Goal: Task Accomplishment & Management: Use online tool/utility

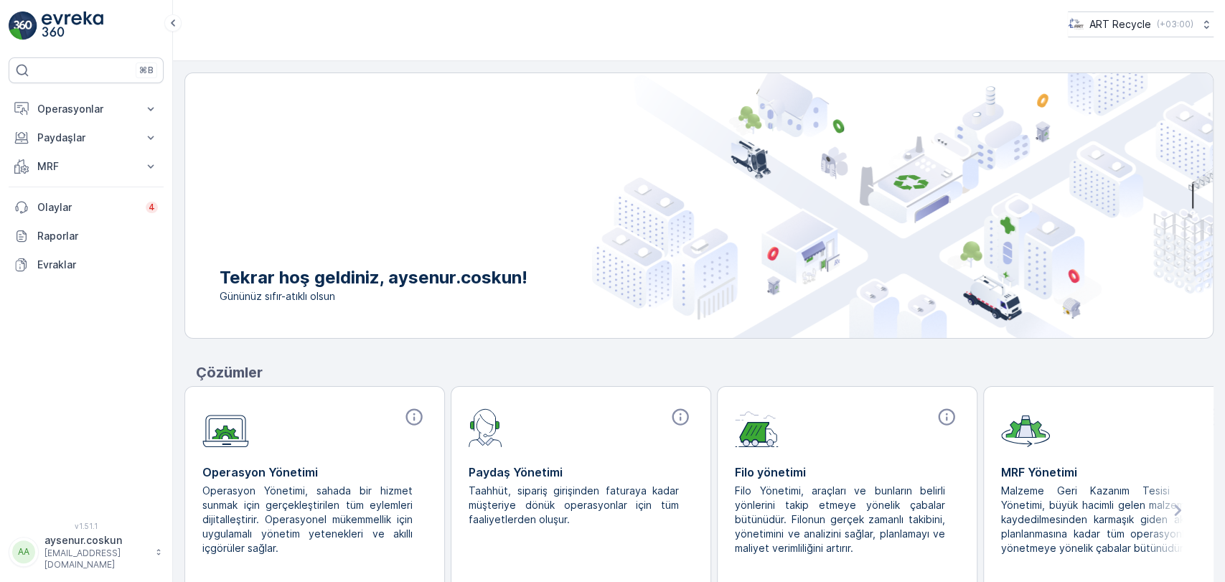
click at [85, 31] on img at bounding box center [73, 25] width 62 height 29
click at [58, 106] on p "Operasyonlar" at bounding box center [86, 109] width 98 height 14
click at [65, 164] on link "Rotalar & Görevler" at bounding box center [97, 174] width 133 height 20
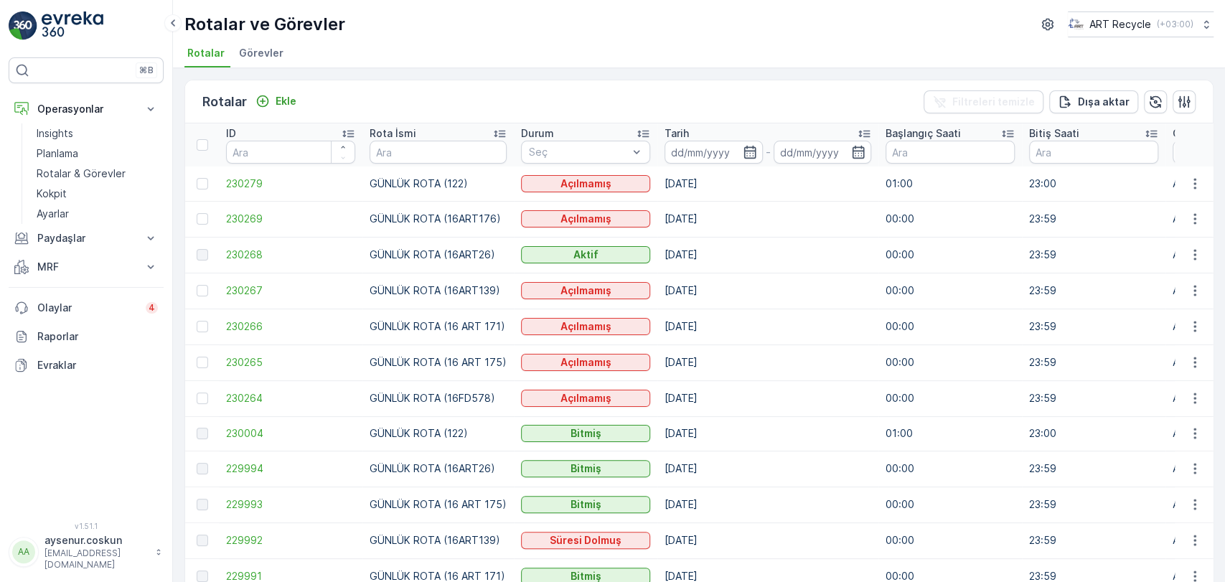
click at [59, 24] on img at bounding box center [73, 25] width 62 height 29
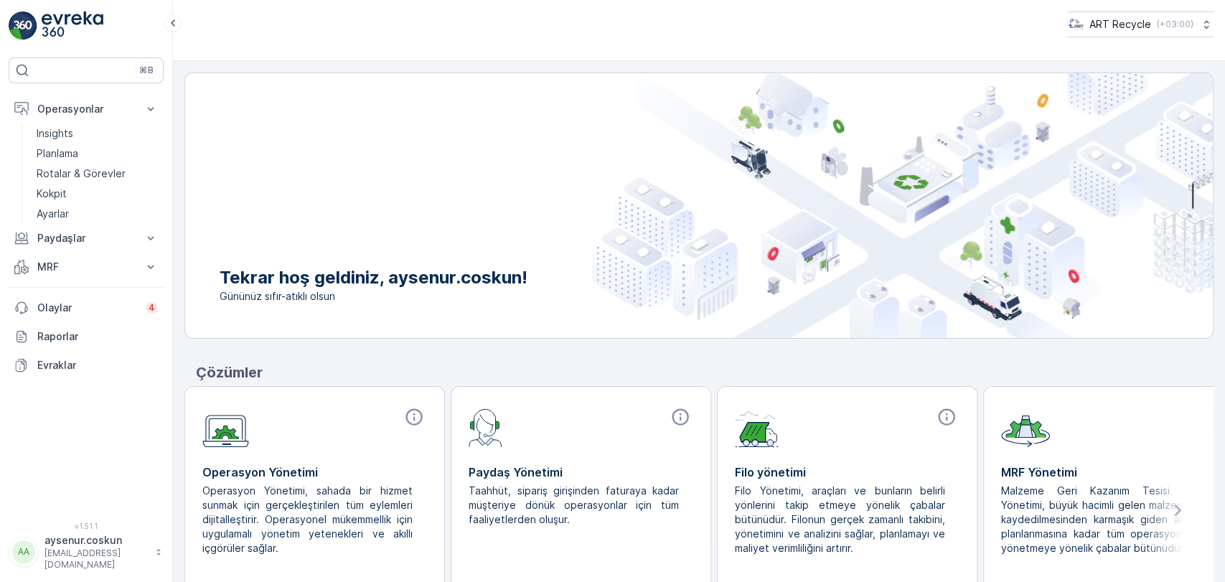
click at [55, 24] on img at bounding box center [73, 25] width 62 height 29
click at [72, 155] on p "Planlama" at bounding box center [58, 153] width 42 height 14
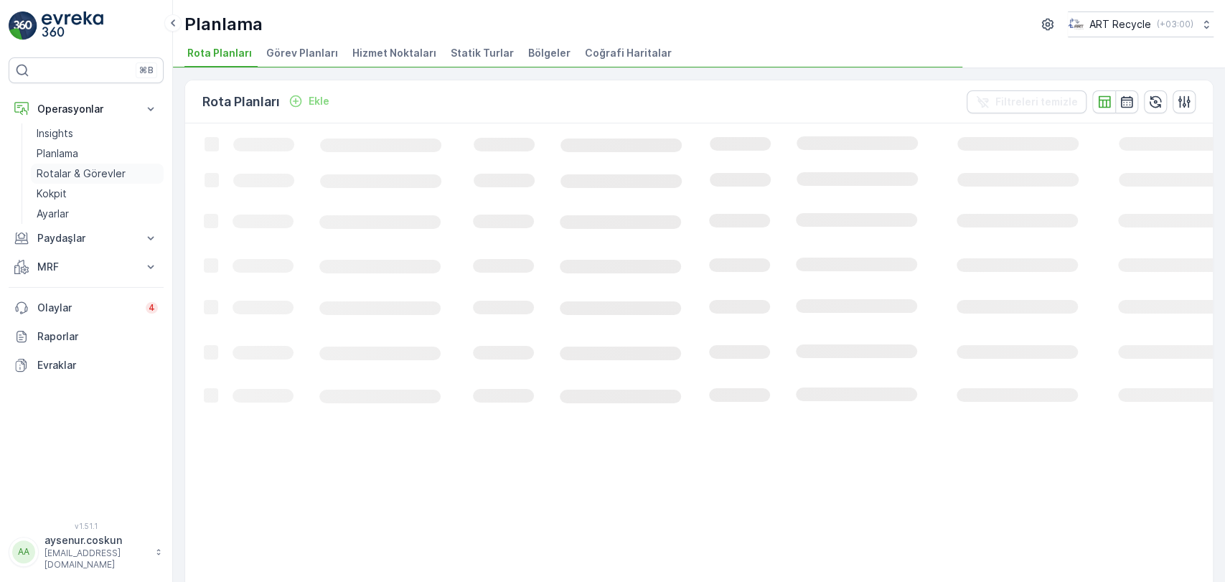
click at [87, 177] on p "Rotalar & Görevler" at bounding box center [81, 174] width 89 height 14
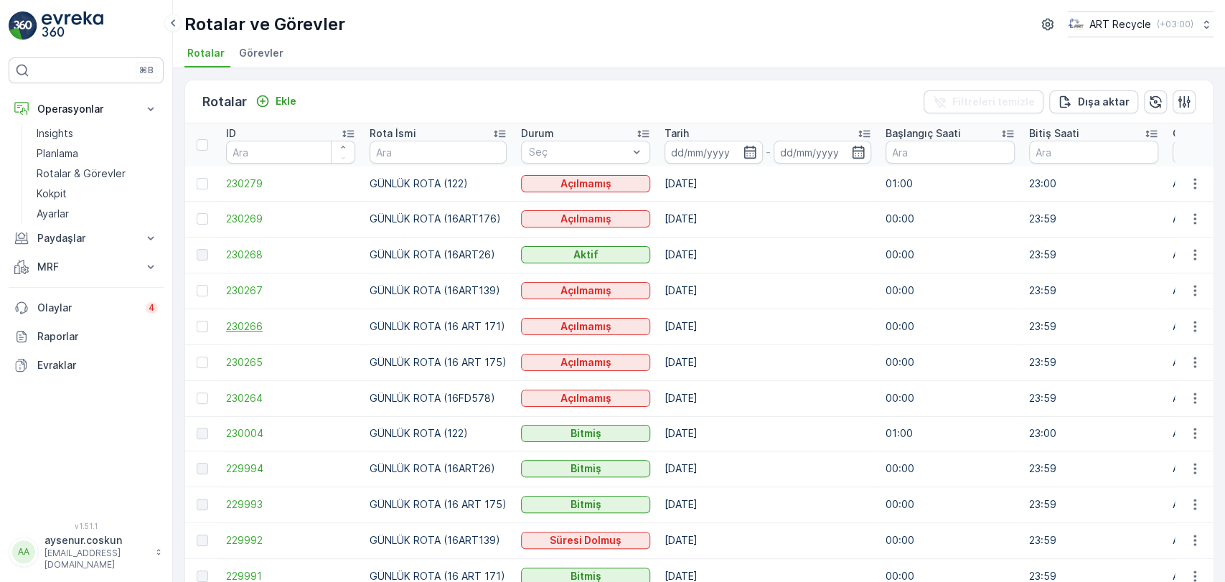
click at [246, 321] on span "230266" at bounding box center [290, 326] width 129 height 14
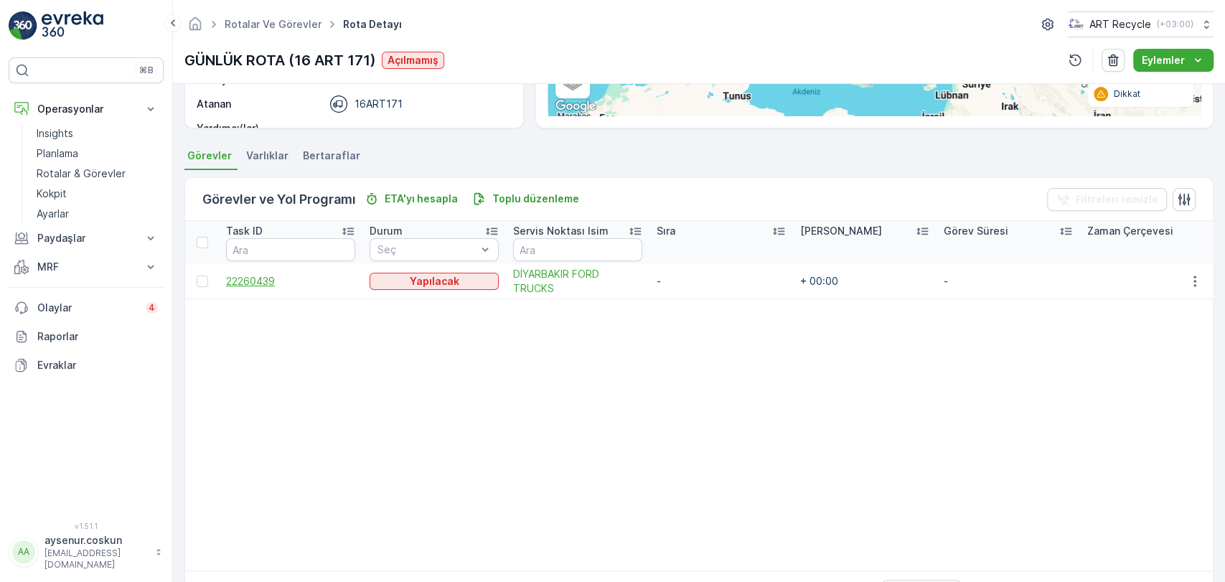
click at [272, 277] on span "22260439" at bounding box center [290, 281] width 129 height 14
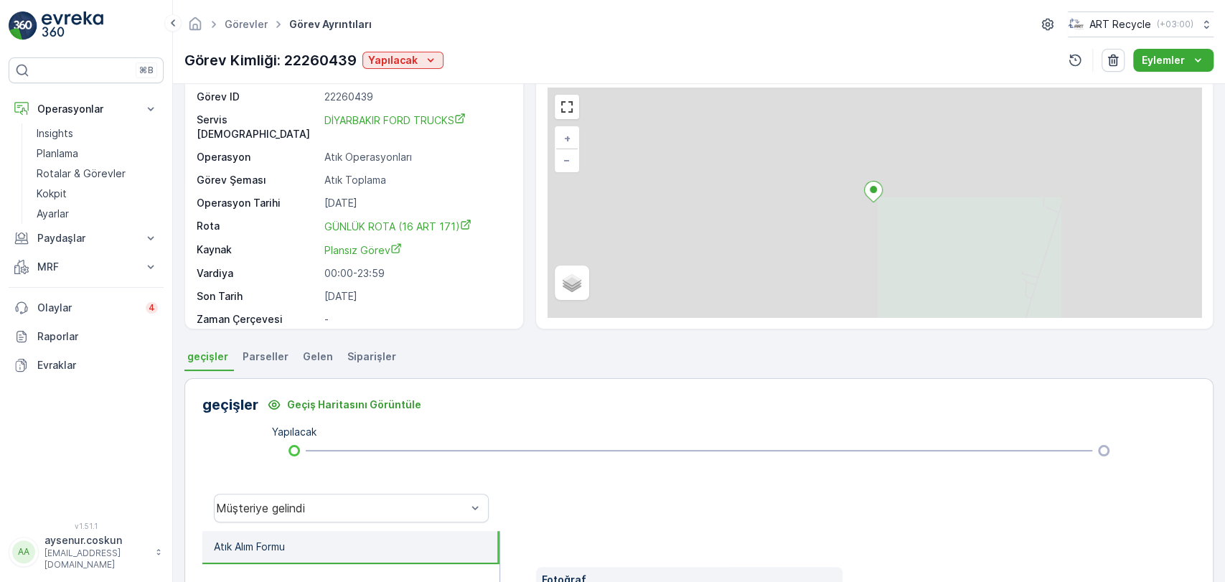
scroll to position [239, 0]
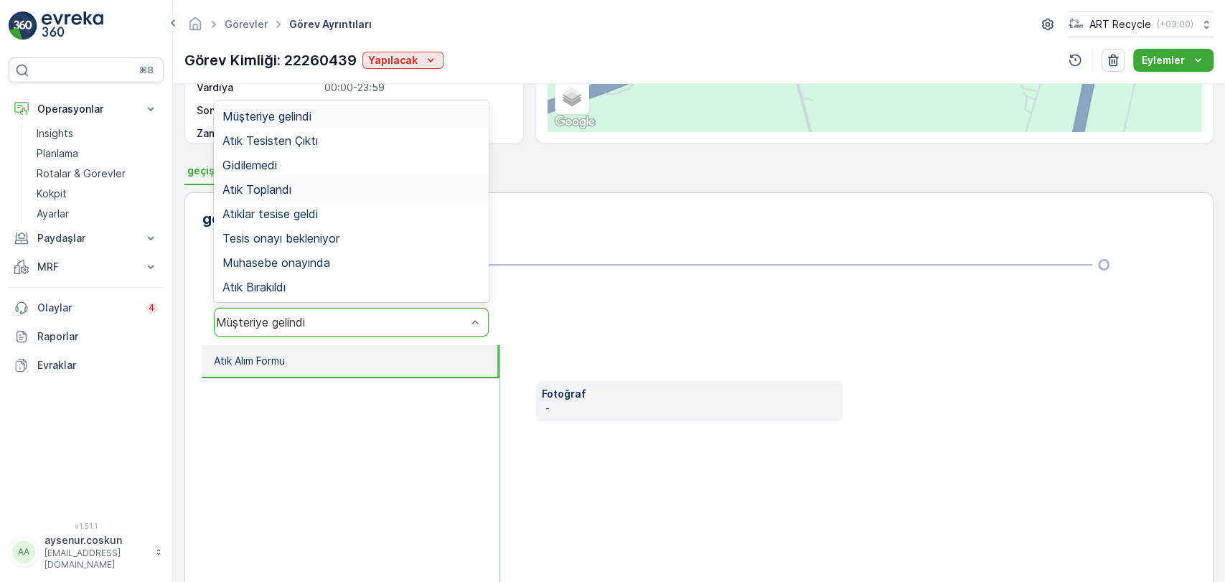
click at [303, 183] on div "Atık Toplandı" at bounding box center [351, 189] width 258 height 13
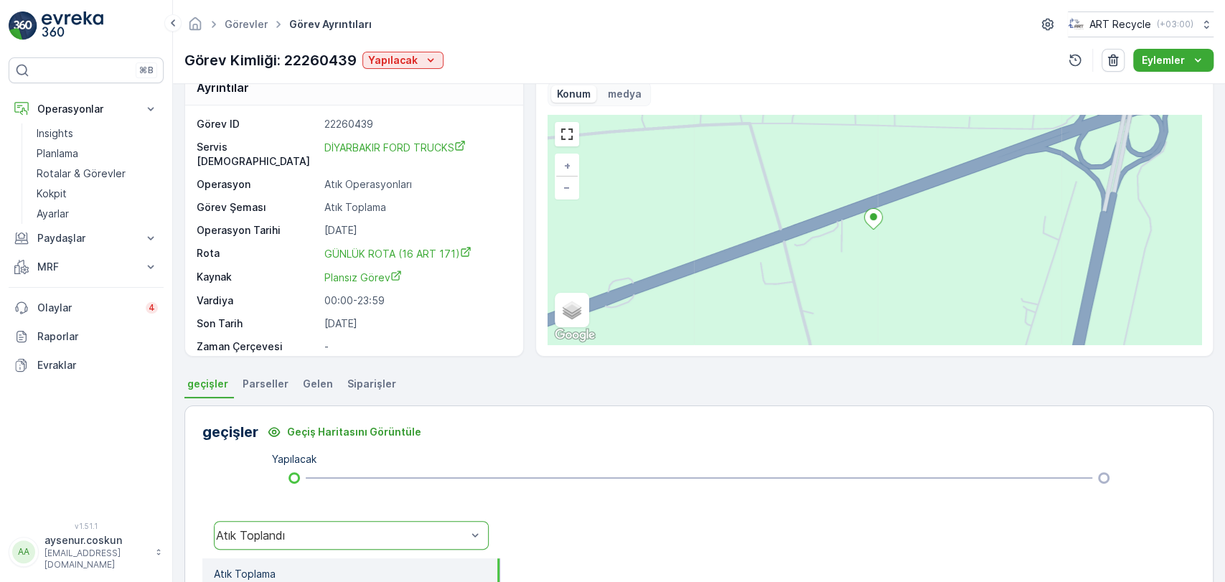
scroll to position [0, 0]
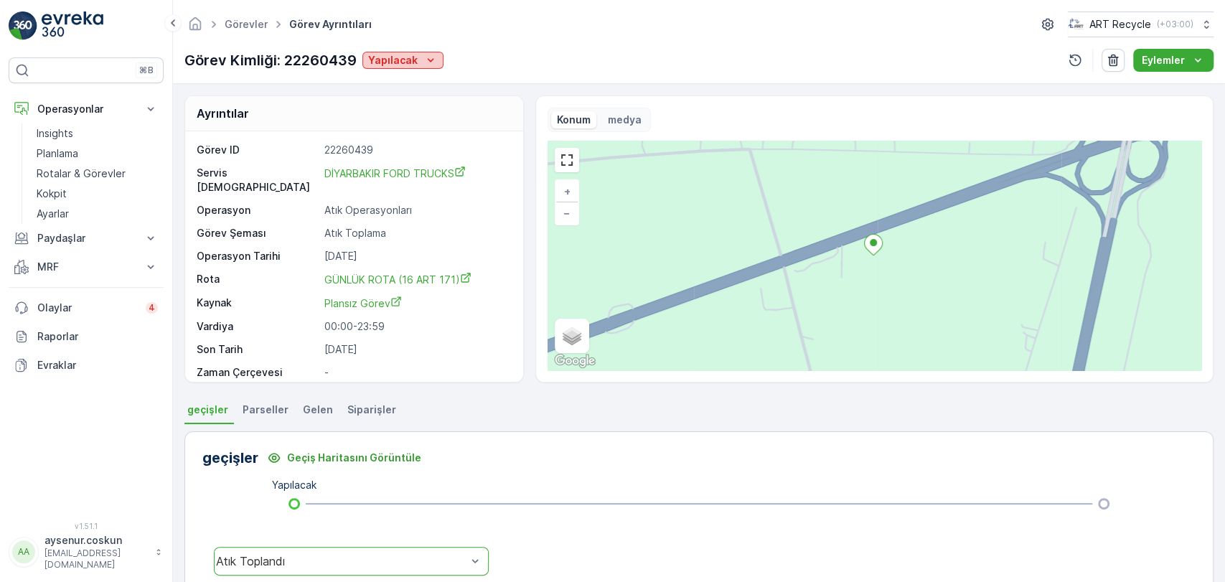
click at [399, 65] on p "Yapılacak" at bounding box center [393, 60] width 50 height 14
click at [399, 76] on span "Müşteriye gelindi" at bounding box center [414, 82] width 83 height 14
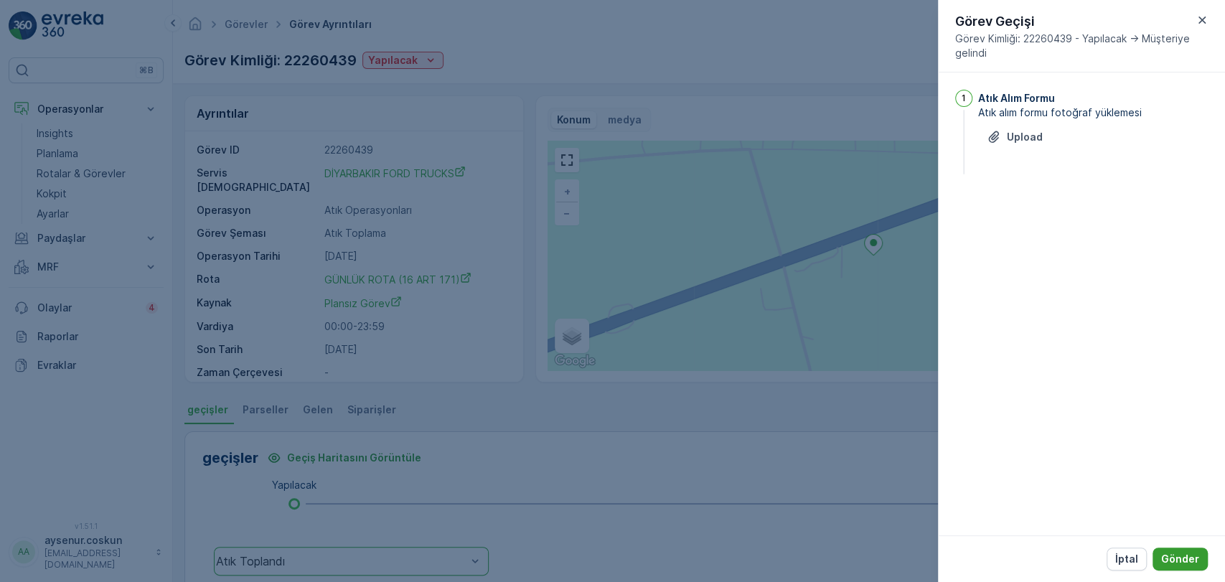
click at [1190, 563] on p "Gönder" at bounding box center [1180, 559] width 38 height 14
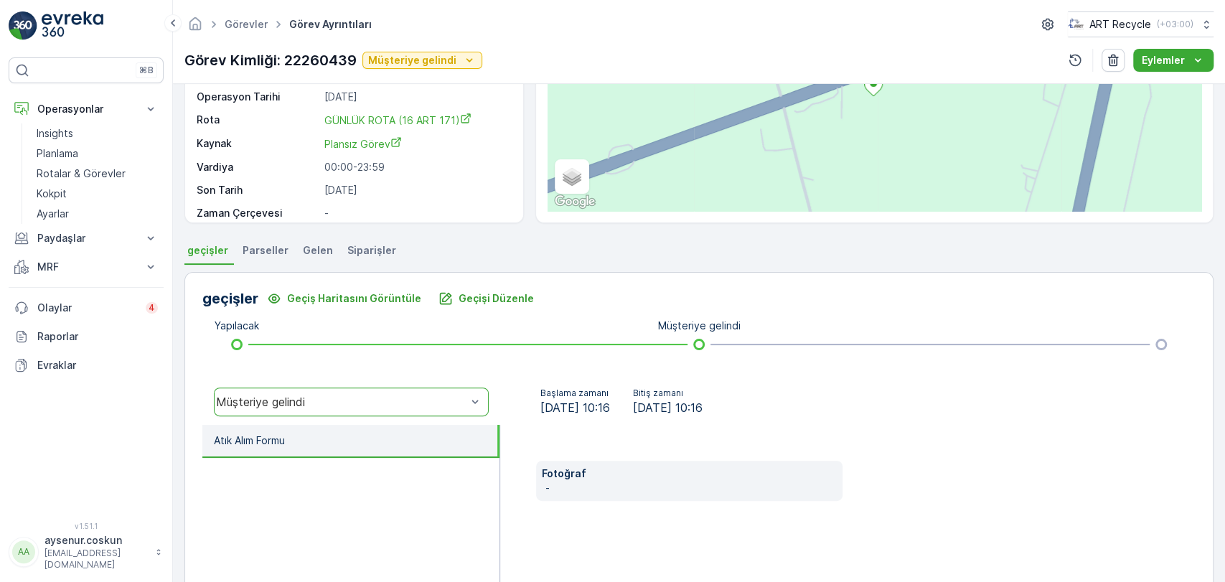
scroll to position [239, 0]
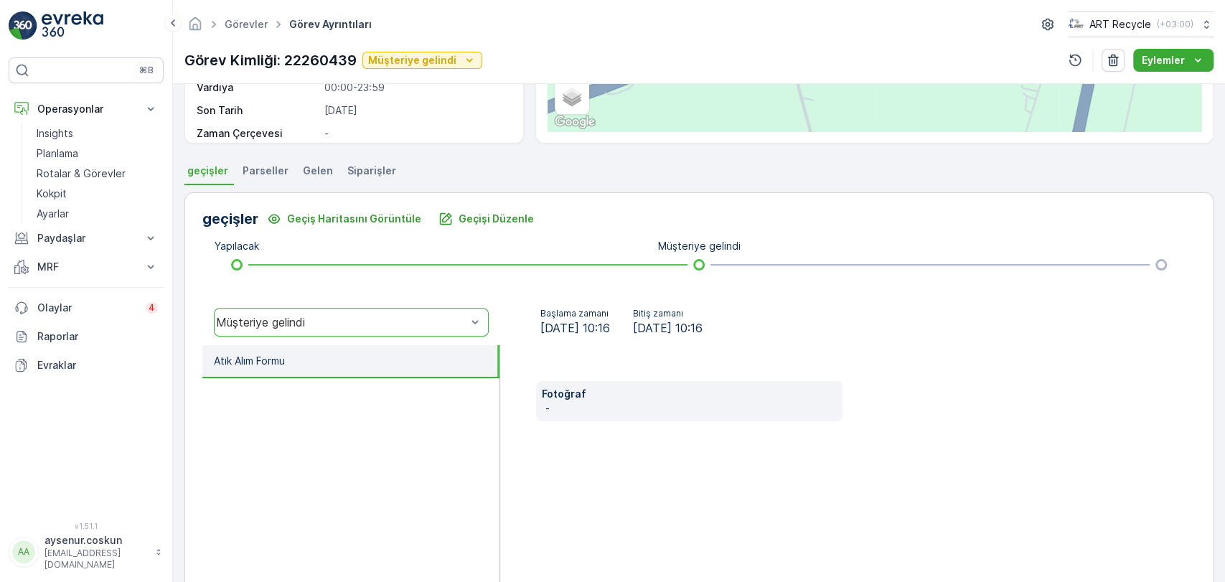
click at [378, 327] on div "Müşteriye gelindi" at bounding box center [341, 322] width 250 height 13
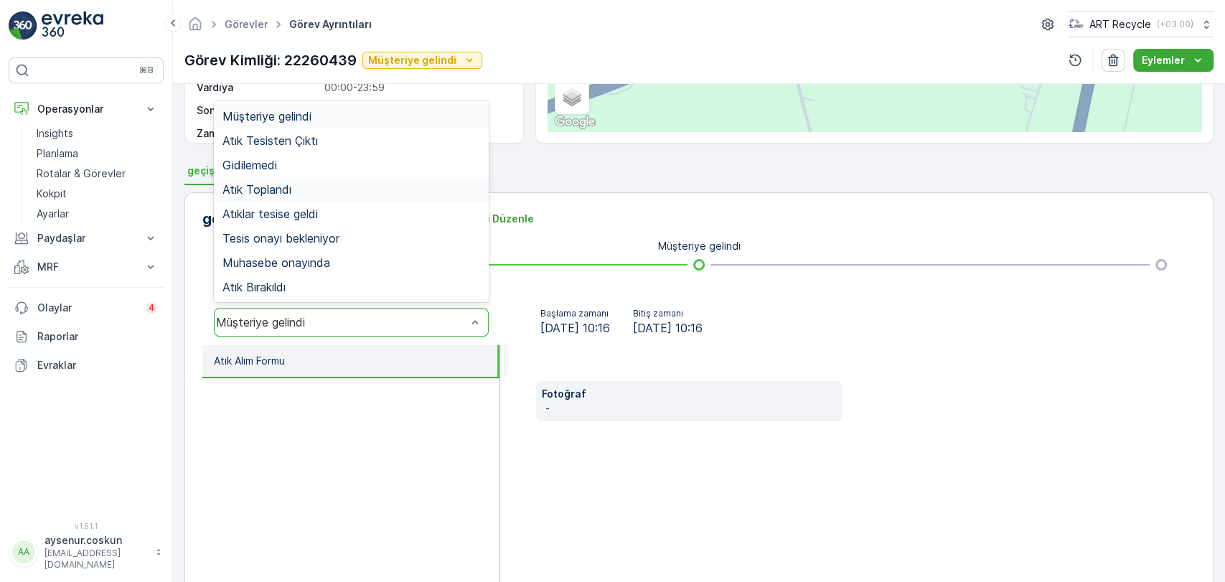
click at [290, 195] on span "Atık Toplandı" at bounding box center [256, 189] width 69 height 13
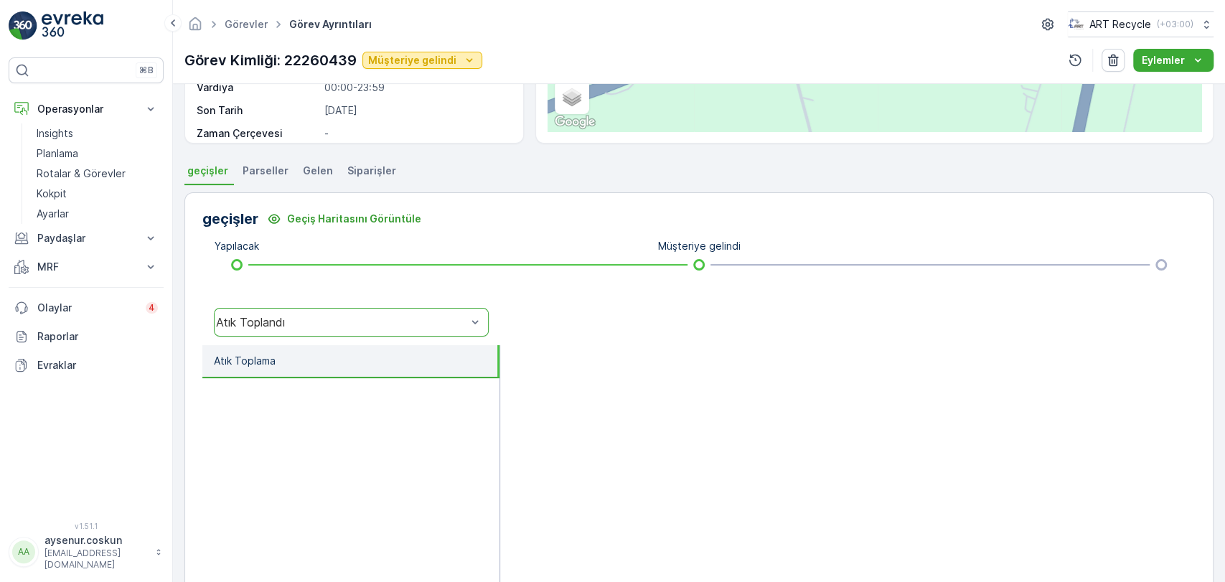
click at [462, 62] on icon "Müşteriye gelindi" at bounding box center [469, 60] width 14 height 14
click at [415, 82] on span "Atık Toplandı" at bounding box center [404, 82] width 62 height 14
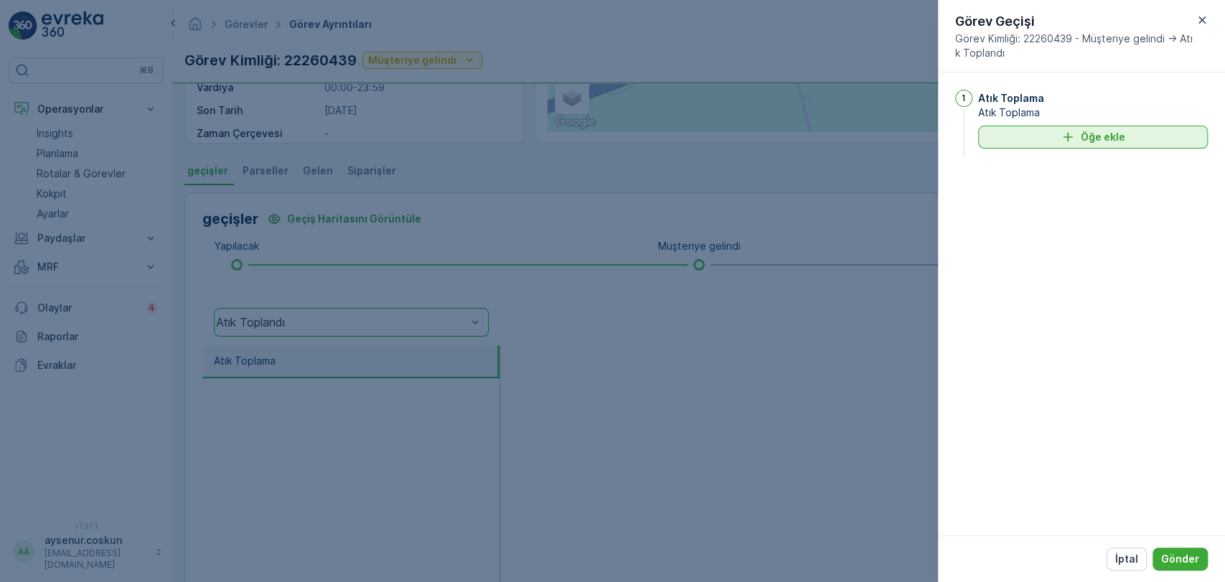
click at [1057, 138] on div "Öğe ekle" at bounding box center [1093, 137] width 212 height 14
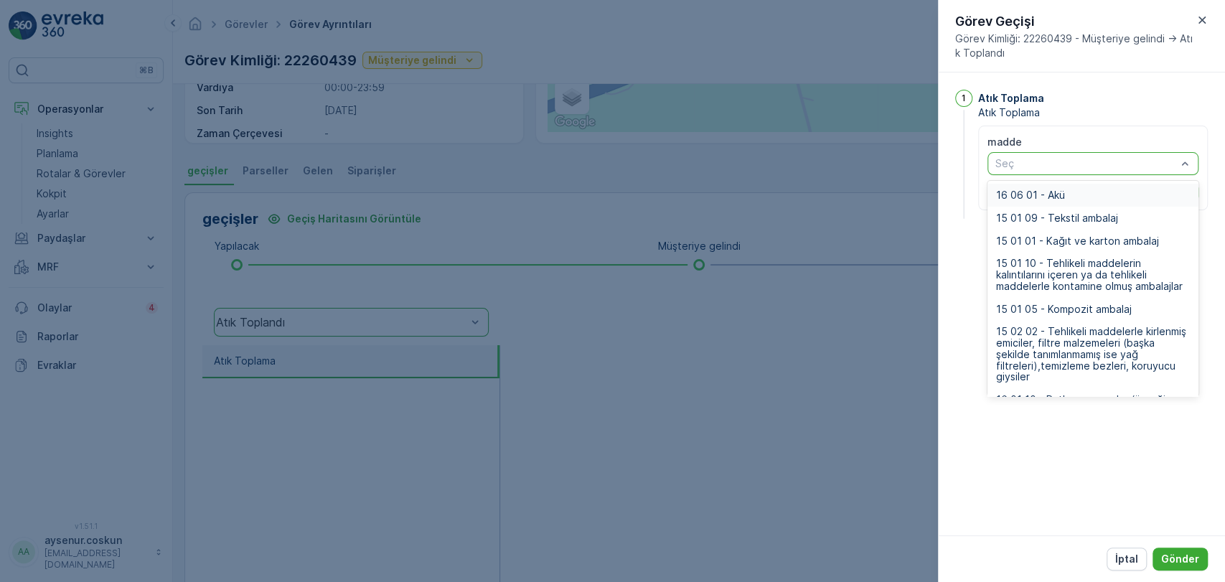
click at [1026, 192] on span "16 06 01 - Akü" at bounding box center [1030, 194] width 69 height 11
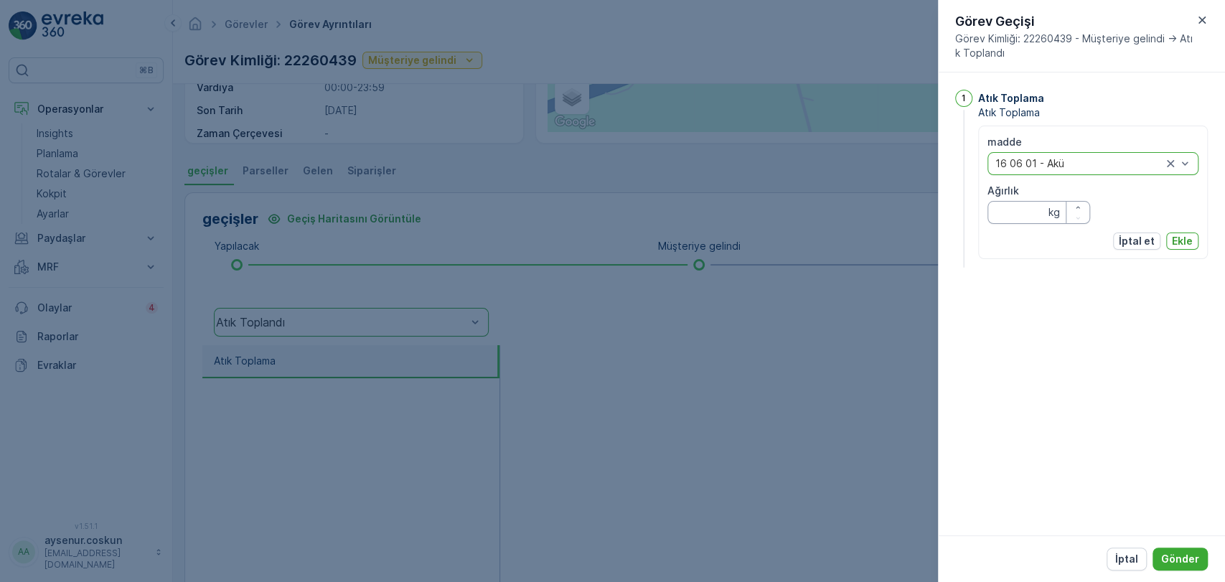
click at [998, 209] on input "Ağırlık" at bounding box center [1039, 212] width 103 height 23
type input "1440"
click at [1181, 239] on p "Ekle" at bounding box center [1182, 241] width 21 height 14
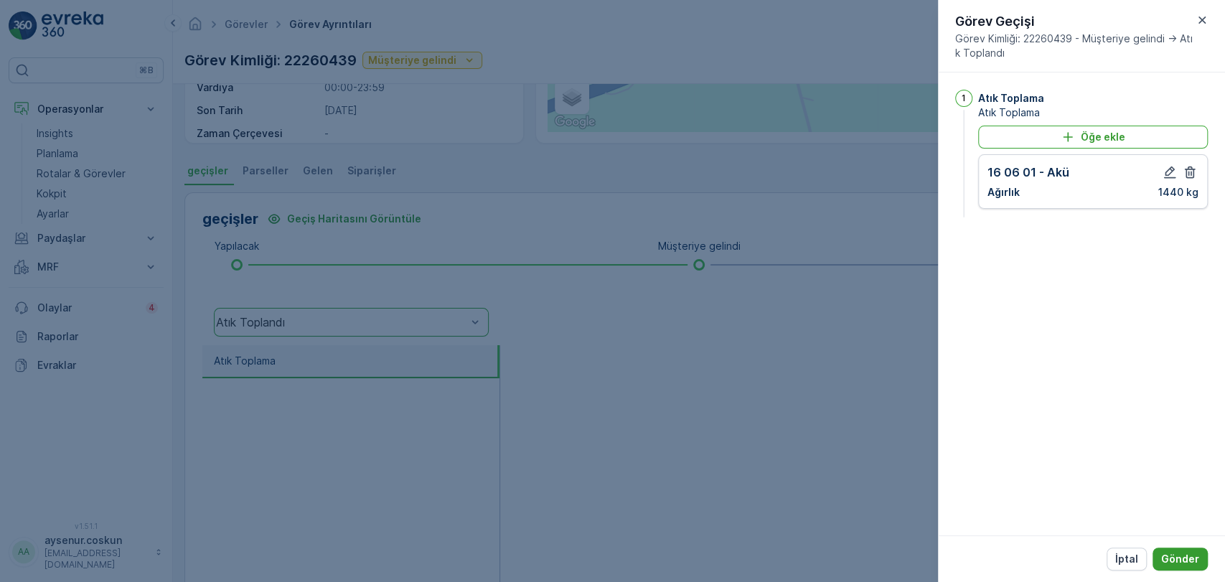
click at [1189, 556] on p "Gönder" at bounding box center [1180, 559] width 38 height 14
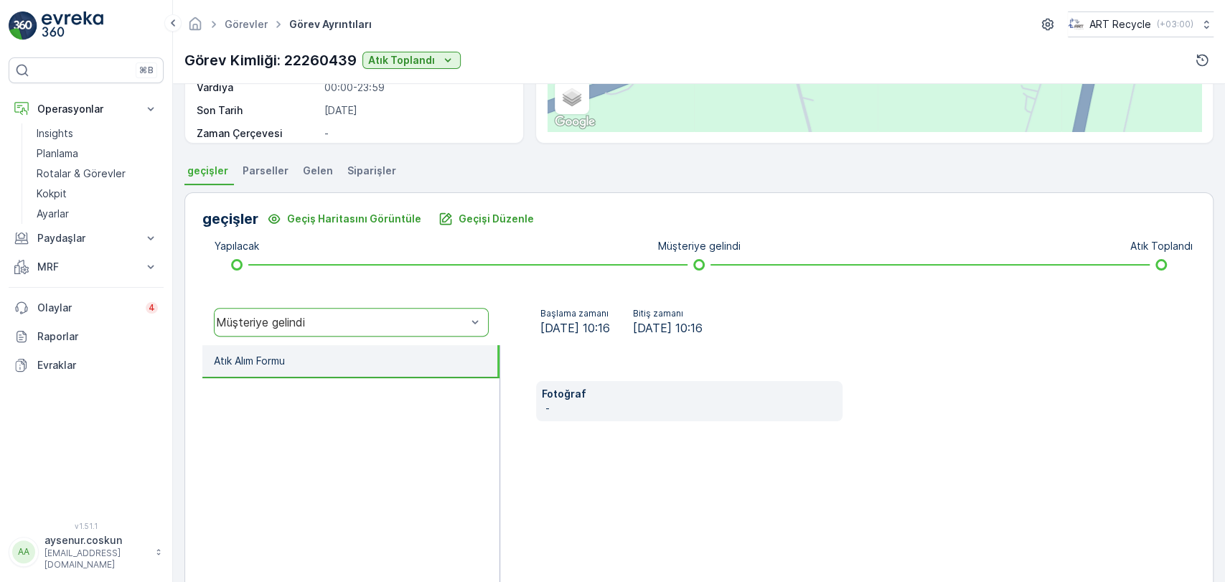
click at [88, 14] on img at bounding box center [73, 25] width 62 height 29
